Goal: Information Seeking & Learning: Find specific fact

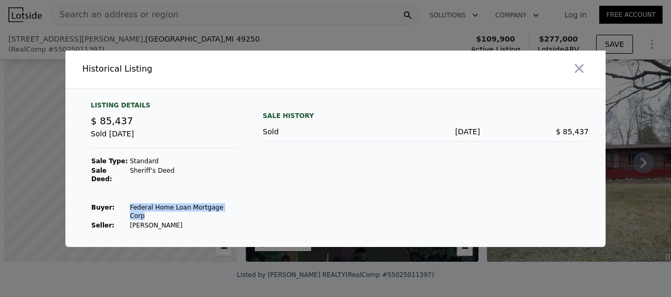
scroll to position [0, 4]
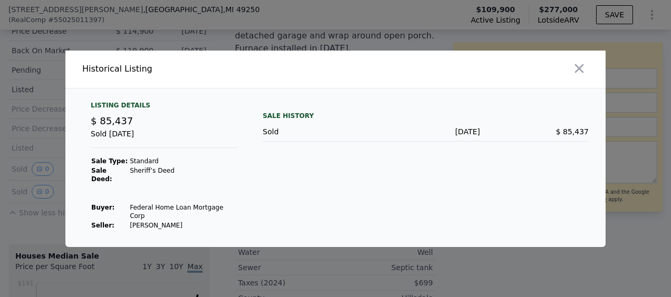
click at [283, 39] on div at bounding box center [335, 148] width 671 height 297
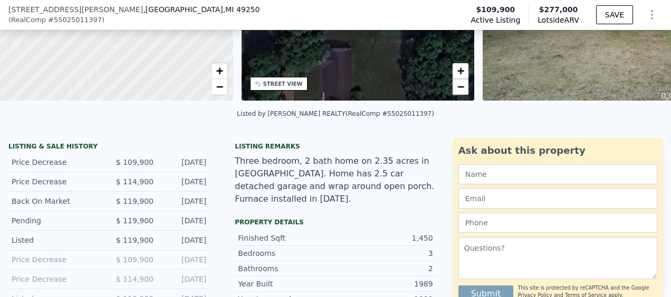
scroll to position [0, 0]
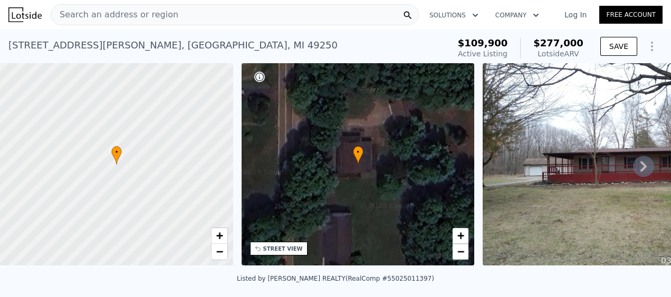
click at [143, 15] on span "Search an address or region" at bounding box center [114, 14] width 127 height 13
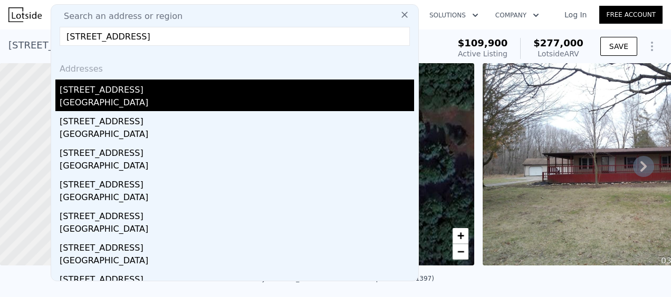
type input "[STREET_ADDRESS]"
click at [81, 93] on div "[STREET_ADDRESS]" at bounding box center [237, 88] width 354 height 17
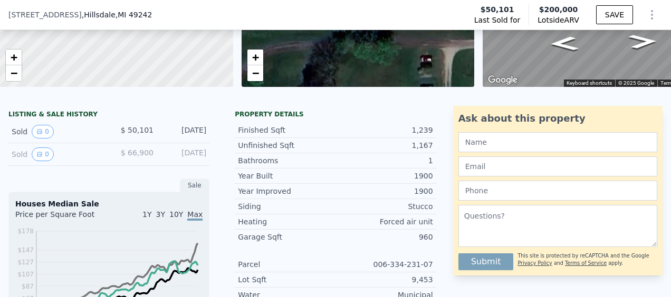
scroll to position [154, 0]
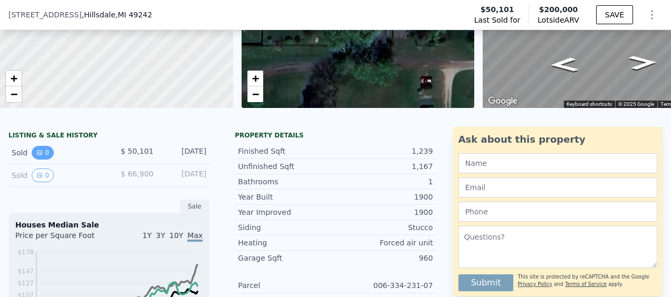
click at [39, 156] on icon "View historical data" at bounding box center [39, 153] width 6 height 6
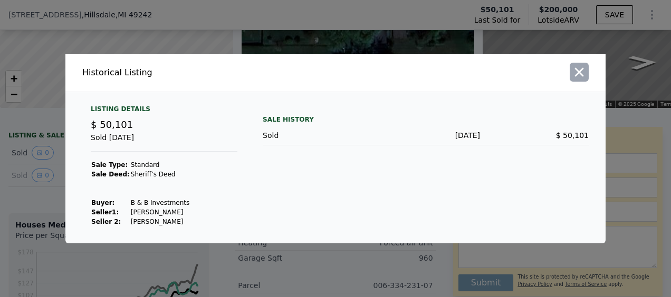
click at [579, 63] on button "button" at bounding box center [579, 72] width 19 height 19
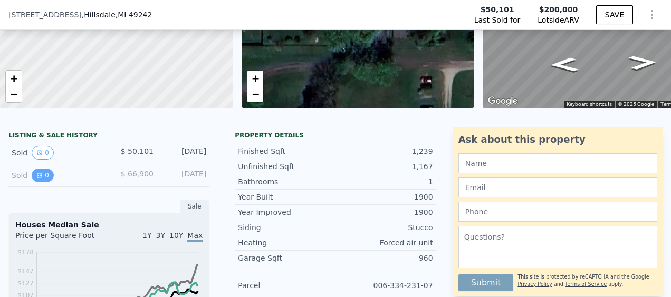
click at [42, 182] on button "0" at bounding box center [43, 176] width 22 height 14
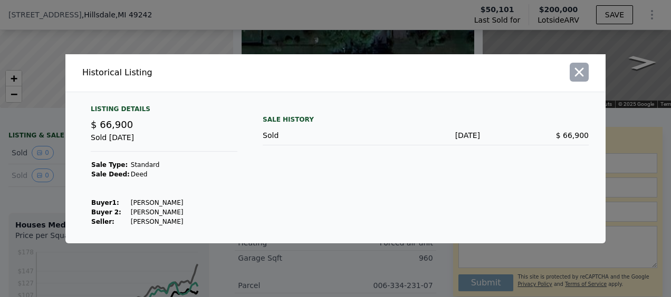
click at [581, 72] on icon "button" at bounding box center [579, 72] width 15 height 15
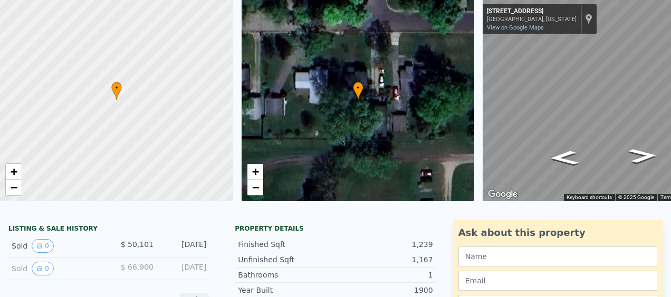
scroll to position [0, 0]
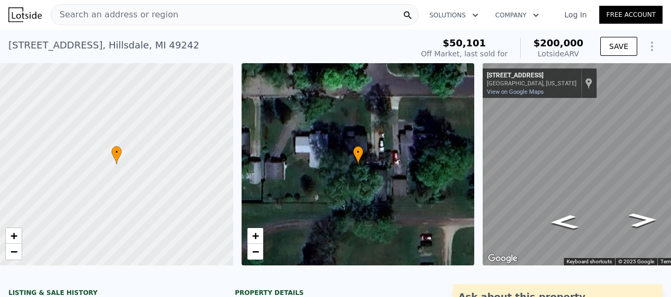
click at [167, 8] on div "Search an address or region" at bounding box center [235, 14] width 368 height 21
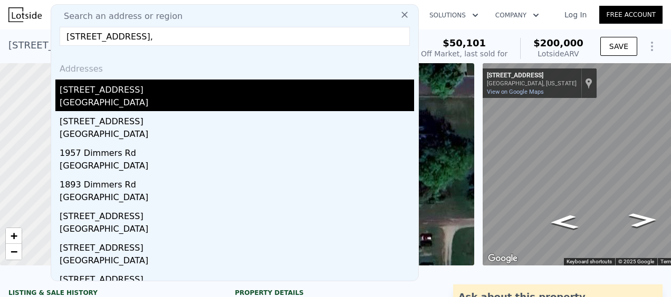
type input "[STREET_ADDRESS],"
click at [127, 103] on div "[GEOGRAPHIC_DATA]" at bounding box center [237, 104] width 354 height 15
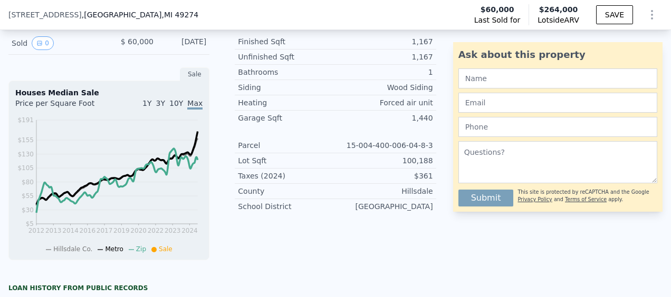
scroll to position [211, 0]
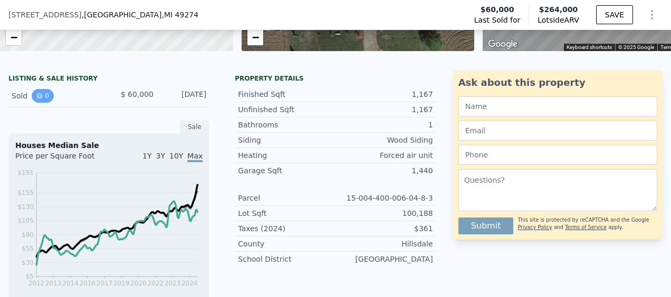
click at [40, 98] on icon "View historical data" at bounding box center [39, 96] width 4 height 4
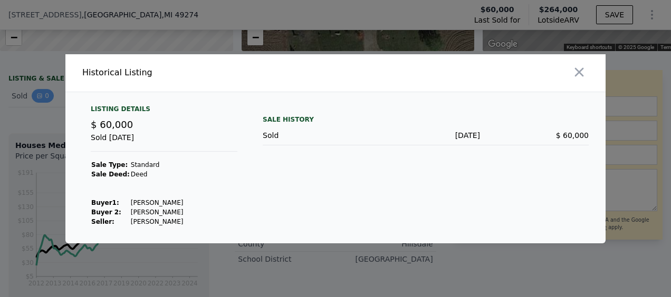
click at [40, 103] on div at bounding box center [335, 148] width 671 height 297
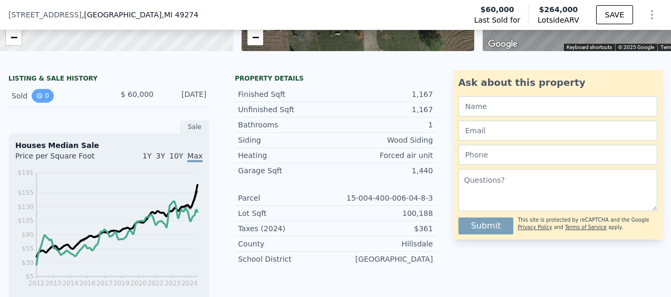
click at [43, 102] on button "0" at bounding box center [43, 96] width 22 height 14
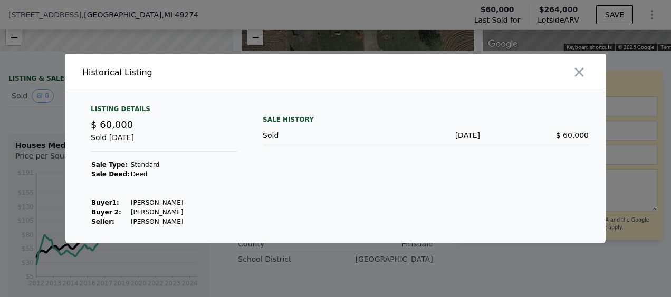
click at [42, 112] on div at bounding box center [335, 148] width 671 height 297
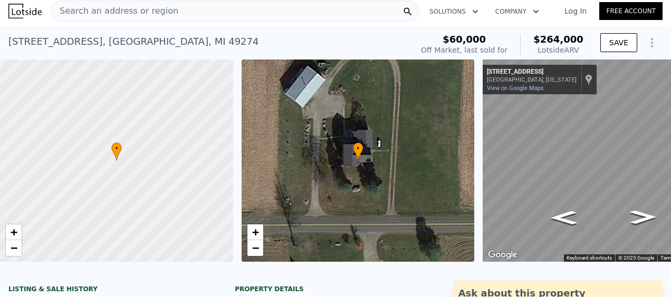
scroll to position [0, 0]
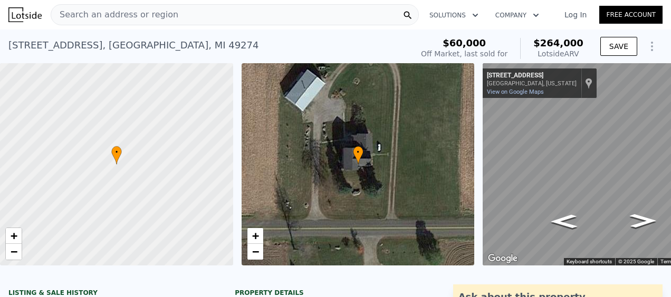
click at [211, 17] on div "Search an address or region" at bounding box center [235, 14] width 368 height 21
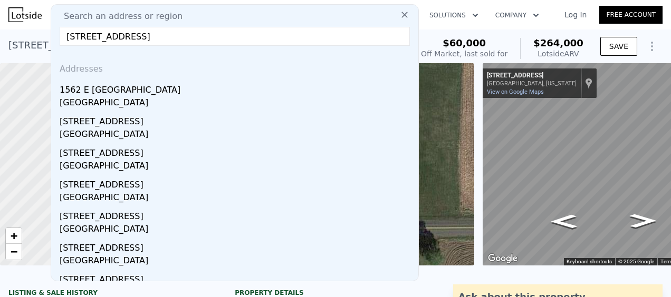
click at [106, 37] on input "[STREET_ADDRESS]" at bounding box center [235, 36] width 350 height 19
click at [253, 41] on input "[STREET_ADDRESS]" at bounding box center [235, 36] width 350 height 19
click at [158, 35] on input "[STREET_ADDRESS]" at bounding box center [235, 36] width 350 height 19
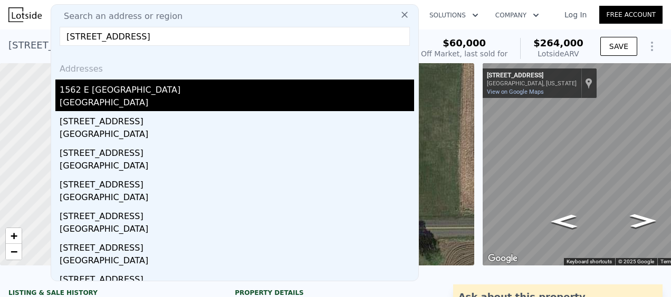
type input "[STREET_ADDRESS]"
click at [185, 104] on div "[GEOGRAPHIC_DATA]" at bounding box center [237, 104] width 354 height 15
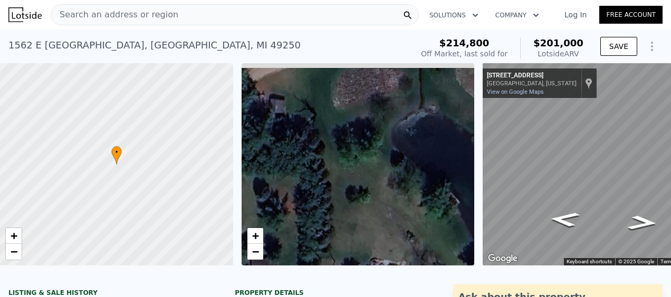
drag, startPoint x: 362, startPoint y: 127, endPoint x: 381, endPoint y: 260, distance: 134.8
click at [381, 261] on div "• + −" at bounding box center [358, 164] width 233 height 203
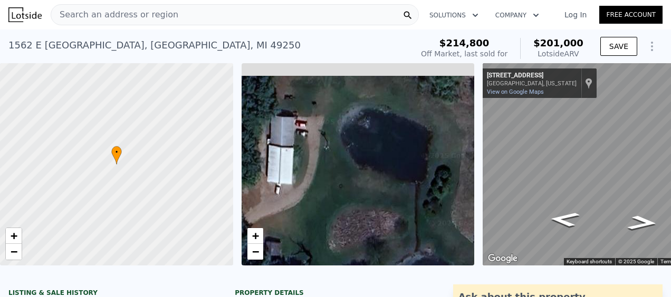
drag, startPoint x: 358, startPoint y: 98, endPoint x: 355, endPoint y: 242, distance: 143.5
click at [355, 242] on div "• + −" at bounding box center [358, 164] width 233 height 203
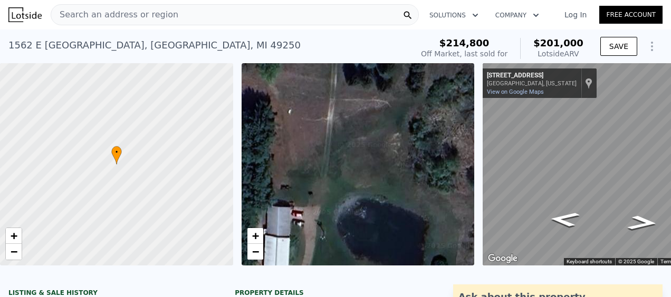
drag, startPoint x: 363, startPoint y: 131, endPoint x: 360, endPoint y: 226, distance: 95.0
click at [360, 226] on div "• + −" at bounding box center [358, 164] width 233 height 203
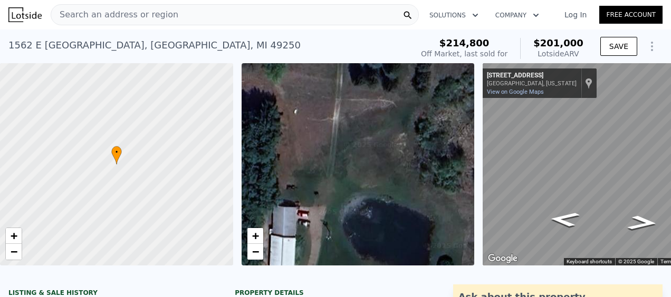
drag, startPoint x: 380, startPoint y: 117, endPoint x: 385, endPoint y: 100, distance: 17.5
click at [385, 100] on div "• + −" at bounding box center [358, 164] width 233 height 203
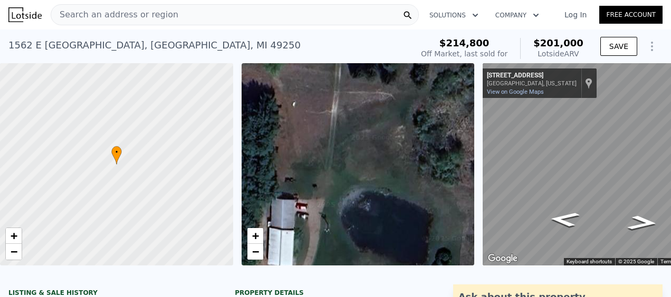
drag, startPoint x: 378, startPoint y: 191, endPoint x: 380, endPoint y: 99, distance: 91.8
click at [380, 99] on div "• + −" at bounding box center [358, 164] width 233 height 203
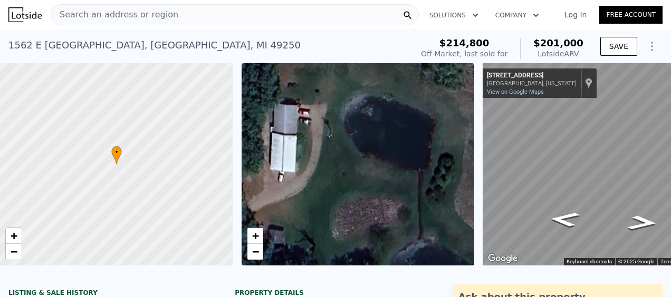
click at [160, 15] on span "Search an address or region" at bounding box center [114, 14] width 127 height 13
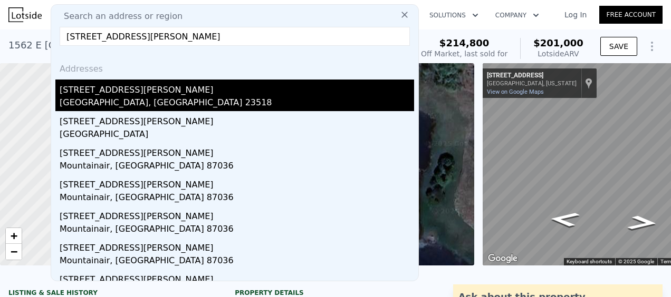
type input "[STREET_ADDRESS][PERSON_NAME]"
click at [167, 92] on div "[STREET_ADDRESS][PERSON_NAME]" at bounding box center [237, 88] width 354 height 17
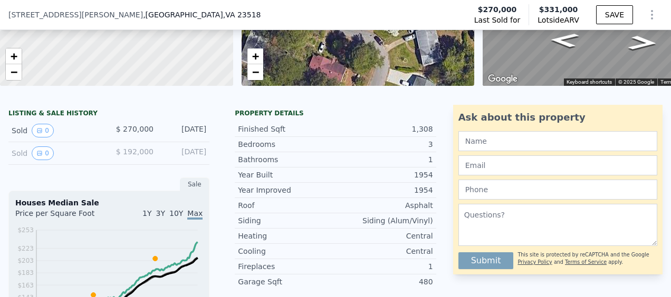
scroll to position [154, 0]
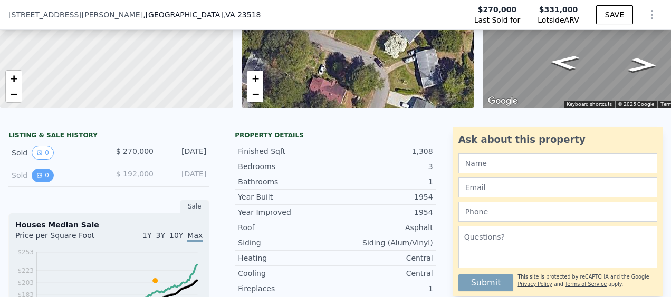
click at [42, 182] on button "0" at bounding box center [43, 176] width 22 height 14
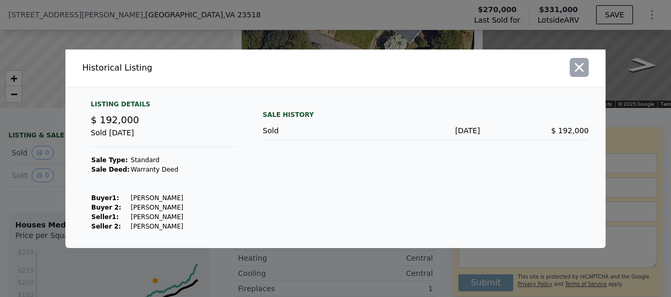
click at [575, 73] on icon "button" at bounding box center [579, 67] width 15 height 15
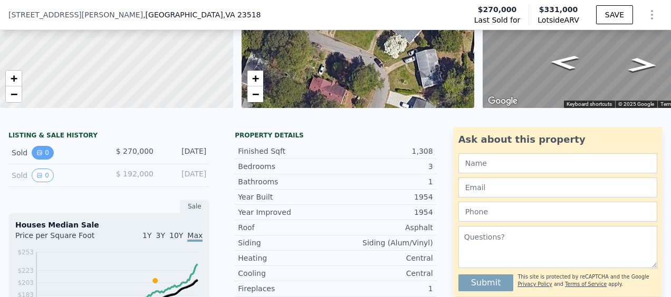
click at [49, 158] on button "0" at bounding box center [43, 153] width 22 height 14
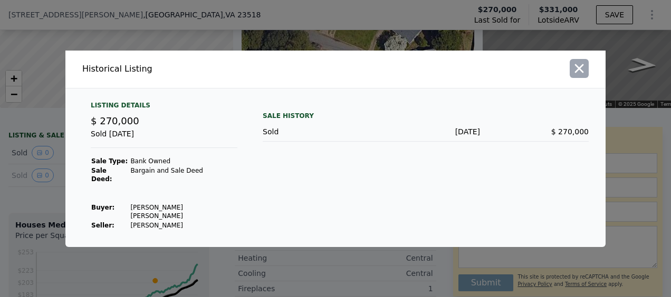
click at [577, 76] on icon "button" at bounding box center [579, 68] width 15 height 15
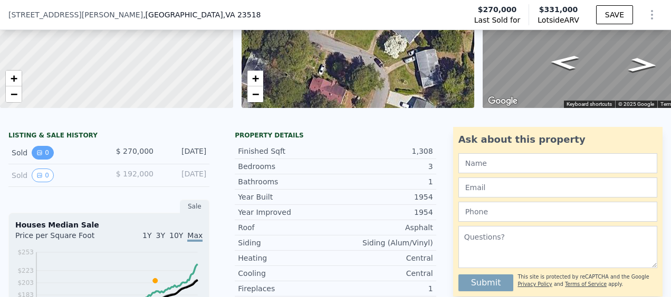
click at [39, 156] on icon "View historical data" at bounding box center [39, 153] width 6 height 6
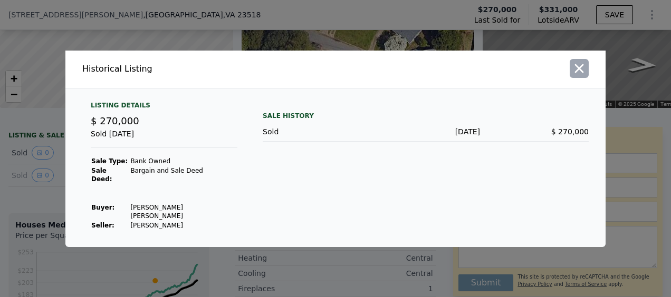
click at [581, 76] on icon "button" at bounding box center [579, 68] width 15 height 15
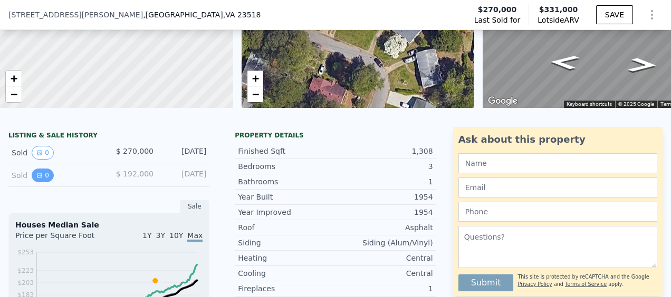
click at [40, 178] on icon "View historical data" at bounding box center [39, 176] width 4 height 4
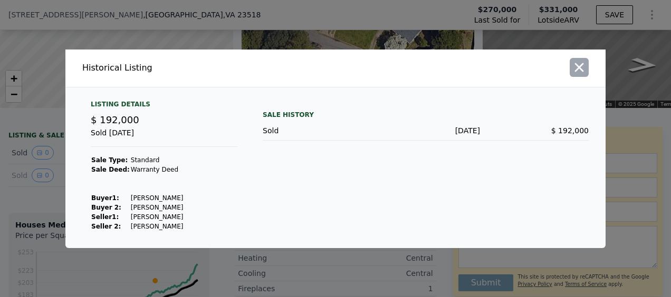
click at [582, 64] on icon "button" at bounding box center [579, 67] width 9 height 9
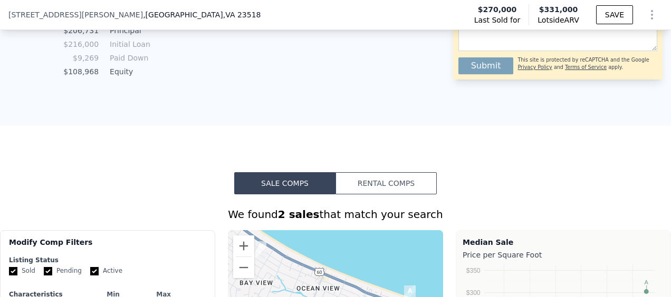
scroll to position [681, 0]
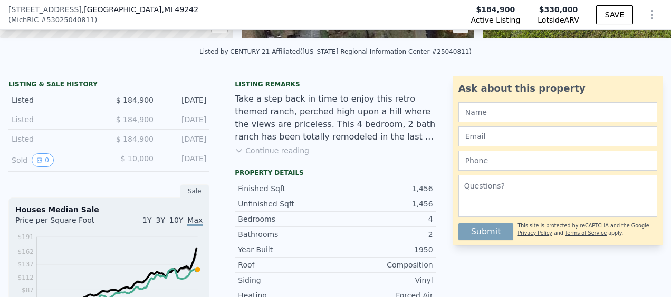
scroll to position [207, 0]
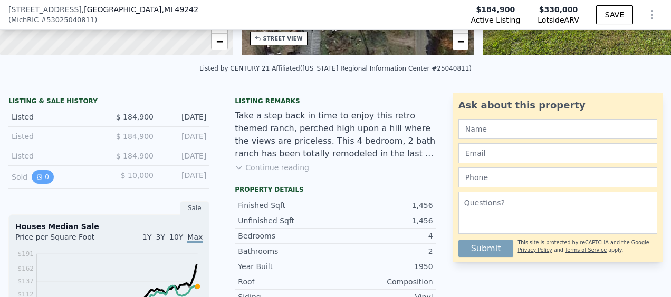
click at [48, 181] on button "0" at bounding box center [43, 177] width 22 height 14
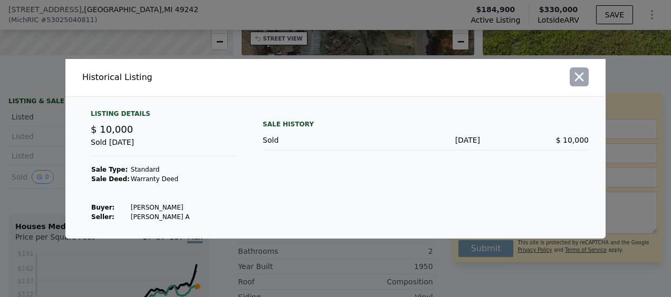
click at [581, 81] on icon "button" at bounding box center [579, 77] width 15 height 15
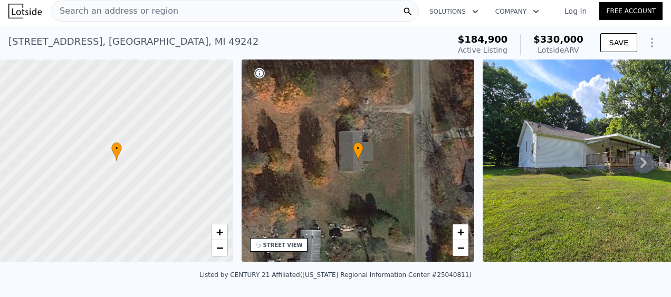
scroll to position [0, 0]
